Goal: Transaction & Acquisition: Subscribe to service/newsletter

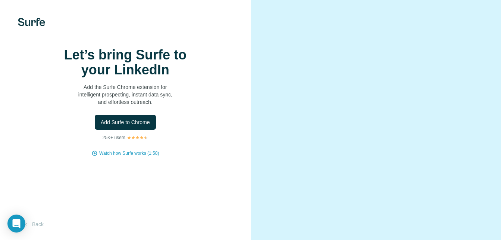
click at [154, 105] on p "Add the Surfe Chrome extension for intelligent prospecting, instant data sync, …" at bounding box center [125, 94] width 149 height 22
click at [122, 126] on span "Add Surfe to Chrome" at bounding box center [125, 121] width 49 height 7
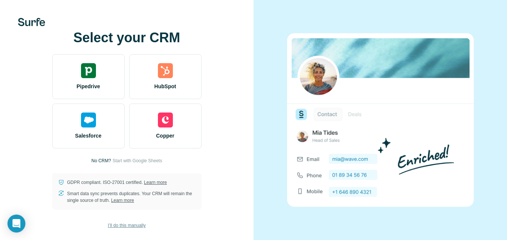
click at [123, 222] on span "I’ll do this manually" at bounding box center [127, 225] width 38 height 7
click at [123, 225] on span "I’ll do this manually" at bounding box center [127, 225] width 38 height 7
click at [121, 224] on span "I’ll do this manually" at bounding box center [127, 225] width 38 height 7
click at [128, 158] on span "Start with Google Sheets" at bounding box center [137, 160] width 50 height 7
